Goal: Browse casually: Explore the website without a specific task or goal

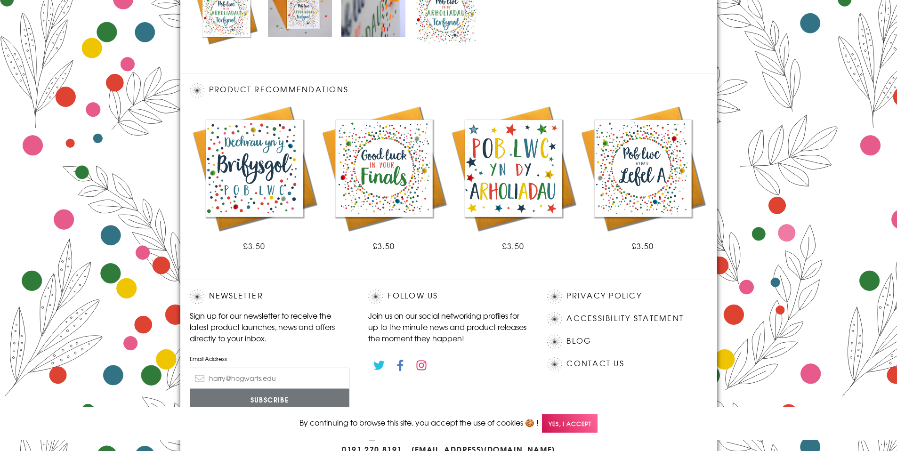
scroll to position [520, 0]
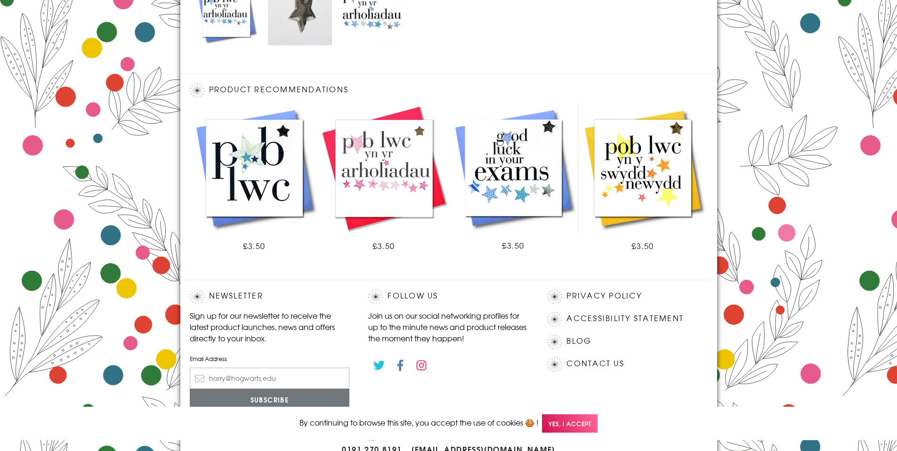
scroll to position [520, 0]
